Goal: Information Seeking & Learning: Learn about a topic

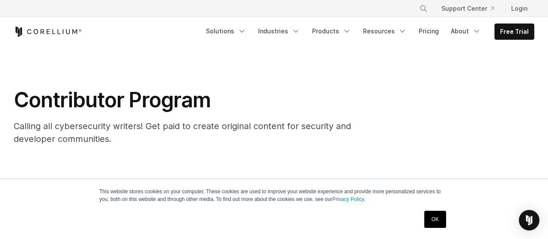
click at [434, 216] on link "OK" at bounding box center [435, 219] width 22 height 17
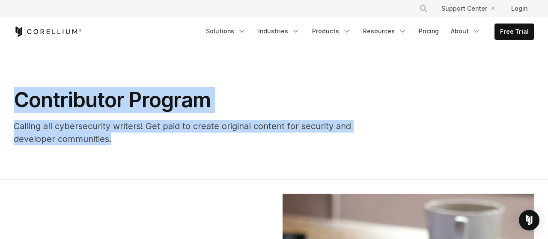
drag, startPoint x: 14, startPoint y: 97, endPoint x: 128, endPoint y: 136, distance: 120.7
click at [128, 136] on div "Contributor Program Calling all cybersecurity writers! Get paid to create origi…" at bounding box center [195, 116] width 362 height 58
click at [128, 136] on p "Calling all cybersecurity writers! Get paid to create original content for secu…" at bounding box center [195, 133] width 362 height 26
drag, startPoint x: 128, startPoint y: 136, endPoint x: 6, endPoint y: 100, distance: 126.6
click at [6, 100] on div "Contributor Program Calling all cybersecurity writers! Get paid to create origi…" at bounding box center [194, 116] width 379 height 58
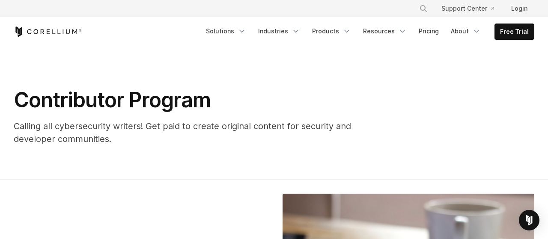
click at [6, 100] on div "Contributor Program Calling all cybersecurity writers! Get paid to create origi…" at bounding box center [194, 116] width 379 height 58
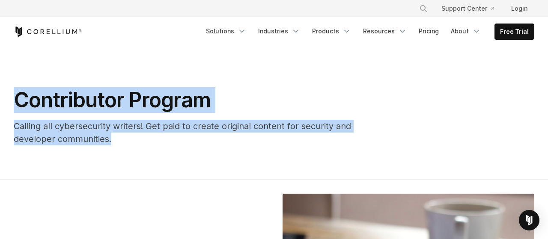
drag, startPoint x: 134, startPoint y: 142, endPoint x: 13, endPoint y: 94, distance: 130.0
click at [13, 94] on div "Contributor Program Calling all cybersecurity writers! Get paid to create origi…" at bounding box center [194, 116] width 379 height 58
click at [28, 95] on h1 "Contributor Program" at bounding box center [195, 100] width 362 height 26
drag, startPoint x: 8, startPoint y: 96, endPoint x: 155, endPoint y: 135, distance: 152.6
click at [155, 135] on div "Contributor Program Calling all cybersecurity writers! Get paid to create origi…" at bounding box center [194, 116] width 379 height 58
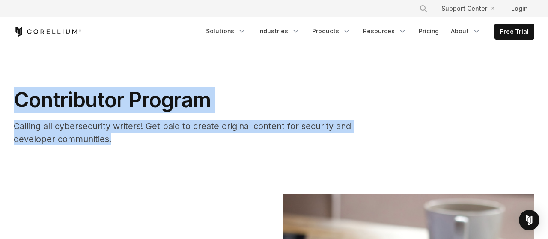
click at [155, 135] on p "Calling all cybersecurity writers! Get paid to create original content for secu…" at bounding box center [195, 133] width 362 height 26
drag, startPoint x: 144, startPoint y: 139, endPoint x: 0, endPoint y: 78, distance: 156.1
click at [0, 78] on section "Contributor Program Calling all cybersecurity writers! Get paid to create origi…" at bounding box center [274, 113] width 548 height 134
click at [139, 119] on div "Contributor Program Calling all cybersecurity writers! Get paid to create origi…" at bounding box center [195, 116] width 362 height 58
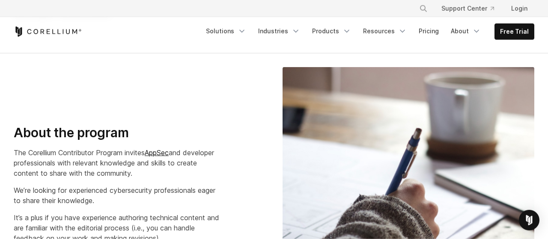
scroll to position [195, 0]
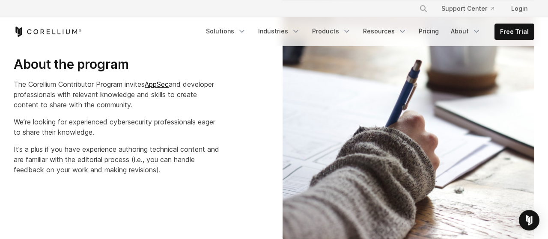
click at [207, 122] on p "We’re looking for experienced cybersecurity professionals eager to share their …" at bounding box center [118, 127] width 209 height 21
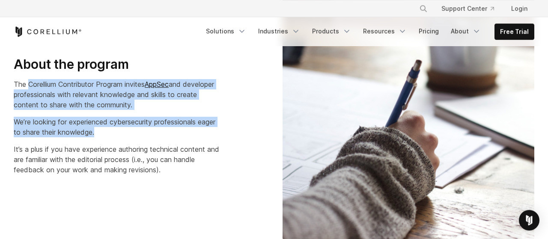
drag, startPoint x: 113, startPoint y: 132, endPoint x: 23, endPoint y: 88, distance: 99.9
click at [23, 88] on div "About the program The Corellium Contributor Program invites AppSec and develope…" at bounding box center [140, 115] width 252 height 119
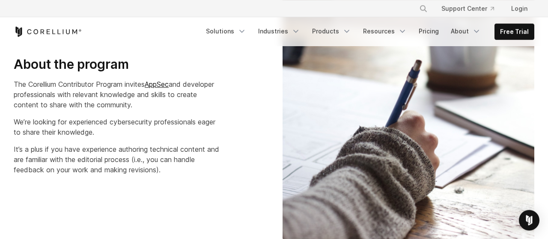
click at [23, 88] on p "The Corellium Contributor Program invites AppSec and developer professionals wi…" at bounding box center [118, 94] width 209 height 31
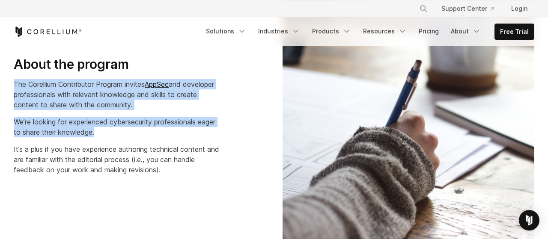
drag, startPoint x: 7, startPoint y: 82, endPoint x: 148, endPoint y: 135, distance: 150.8
click at [148, 135] on div "About the program The Corellium Contributor Program invites AppSec and develope…" at bounding box center [139, 119] width 269 height 126
click at [148, 135] on p "We’re looking for experienced cybersecurity professionals eager to share their …" at bounding box center [118, 127] width 209 height 21
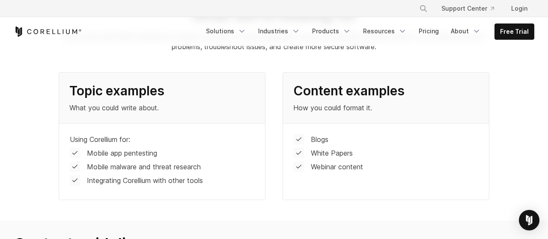
scroll to position [475, 0]
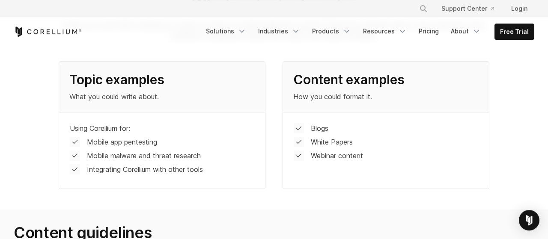
click at [103, 127] on p "Using Corellium for:" at bounding box center [100, 128] width 60 height 10
copy p "Corellium"
